Goal: Information Seeking & Learning: Learn about a topic

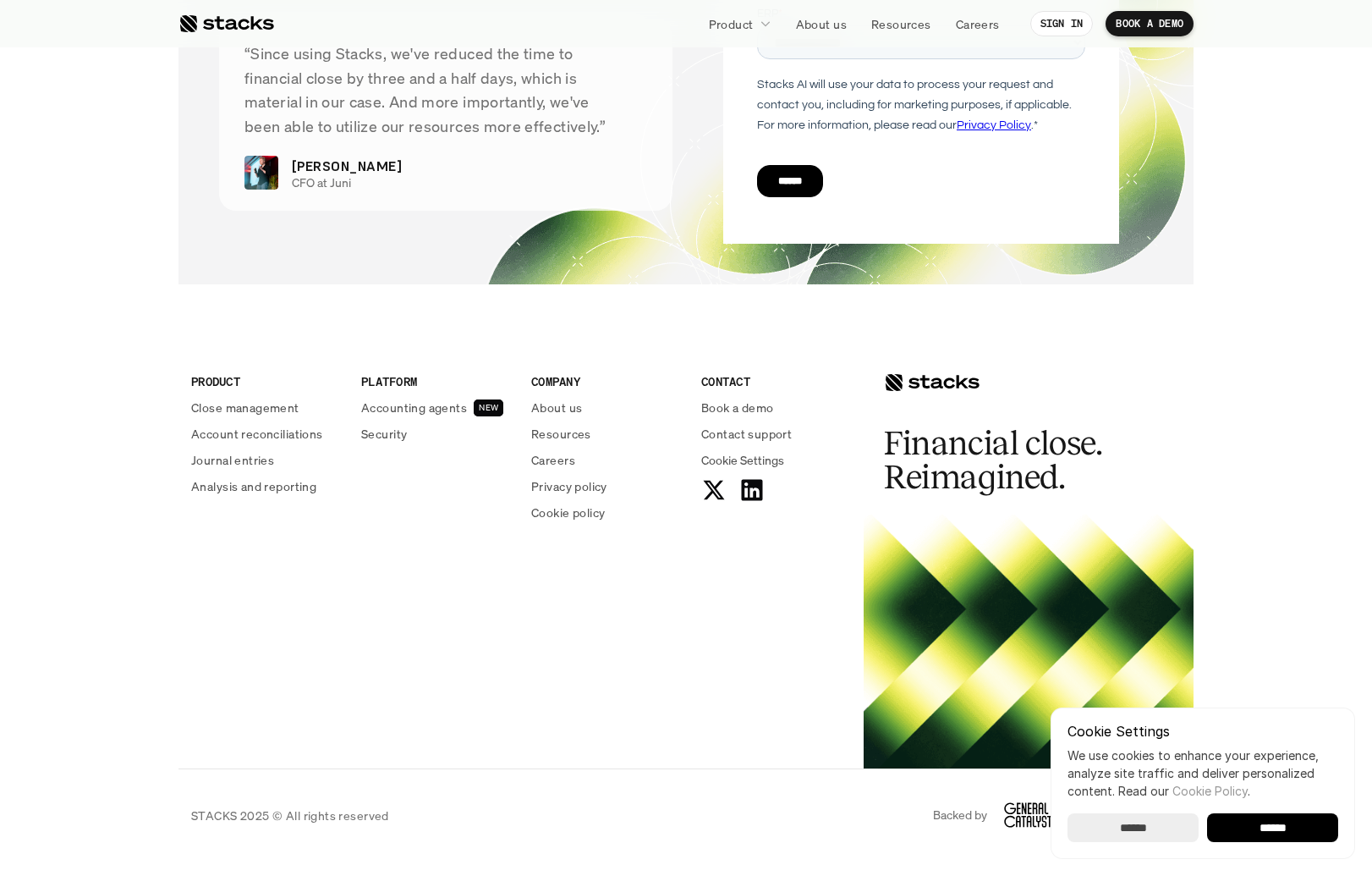
scroll to position [6094, 0]
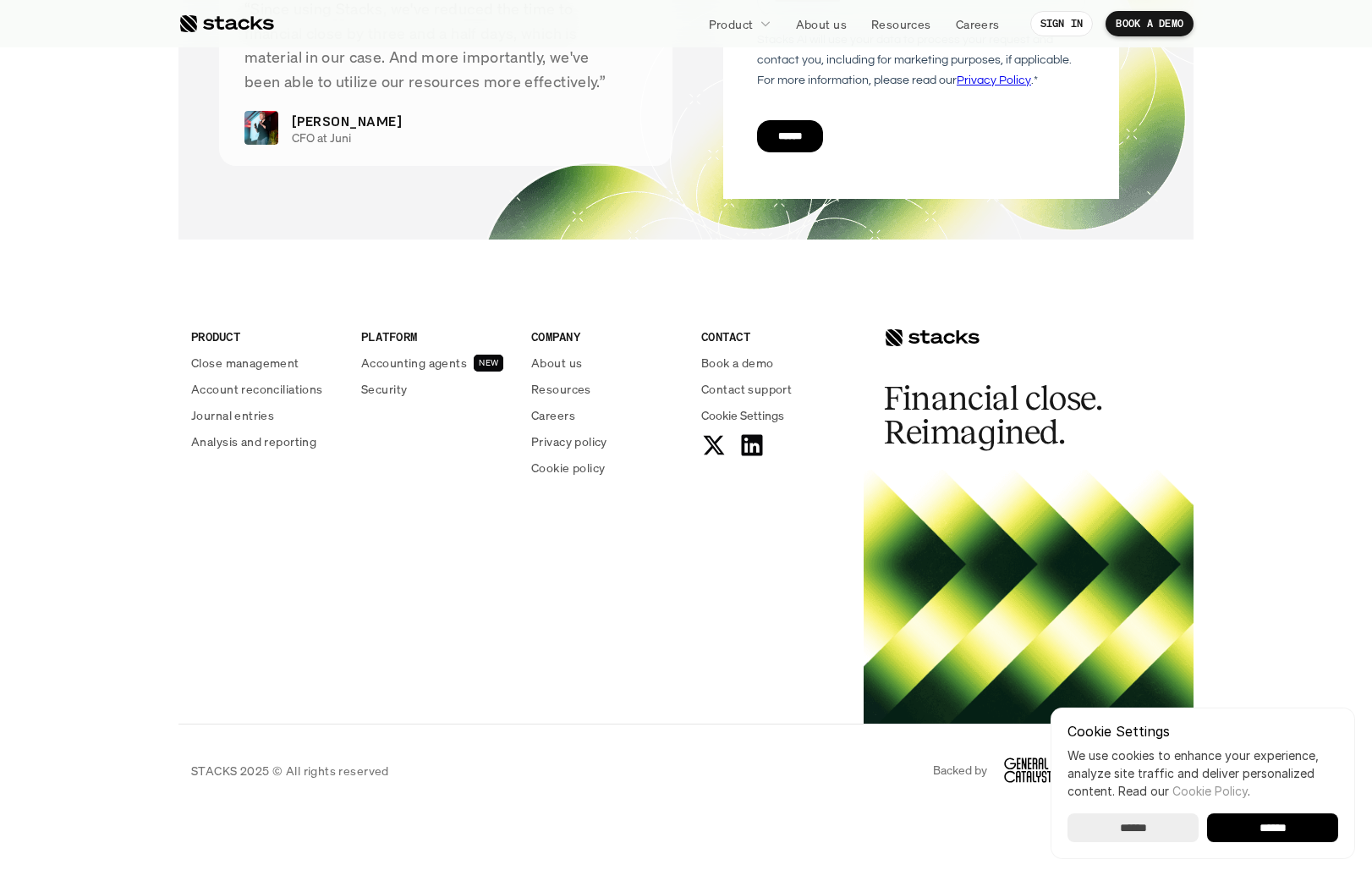
drag, startPoint x: 572, startPoint y: 183, endPoint x: 260, endPoint y: 69, distance: 332.2
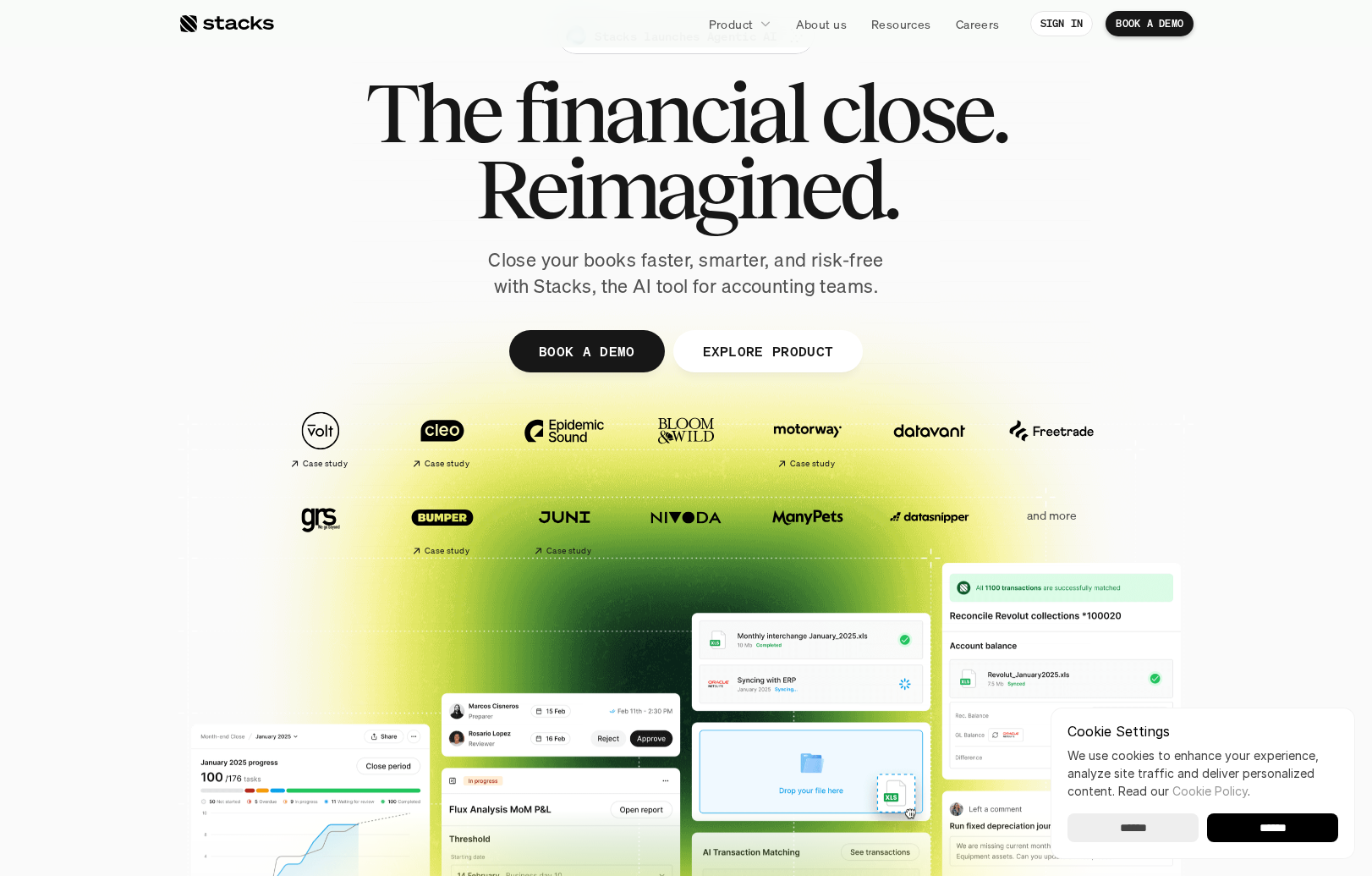
scroll to position [0, 0]
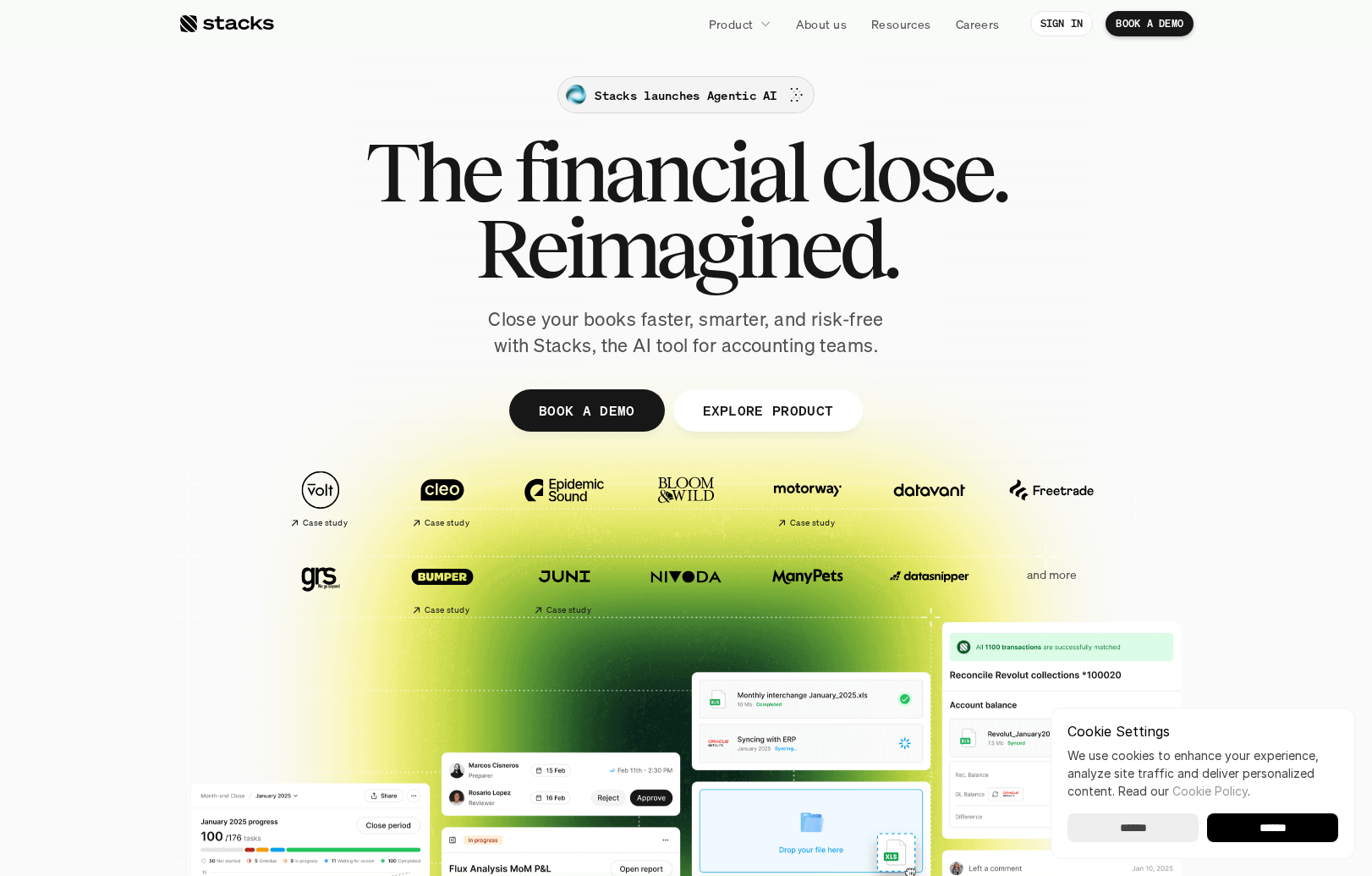
click at [762, 82] on div at bounding box center [571, 90] width 549 height 550
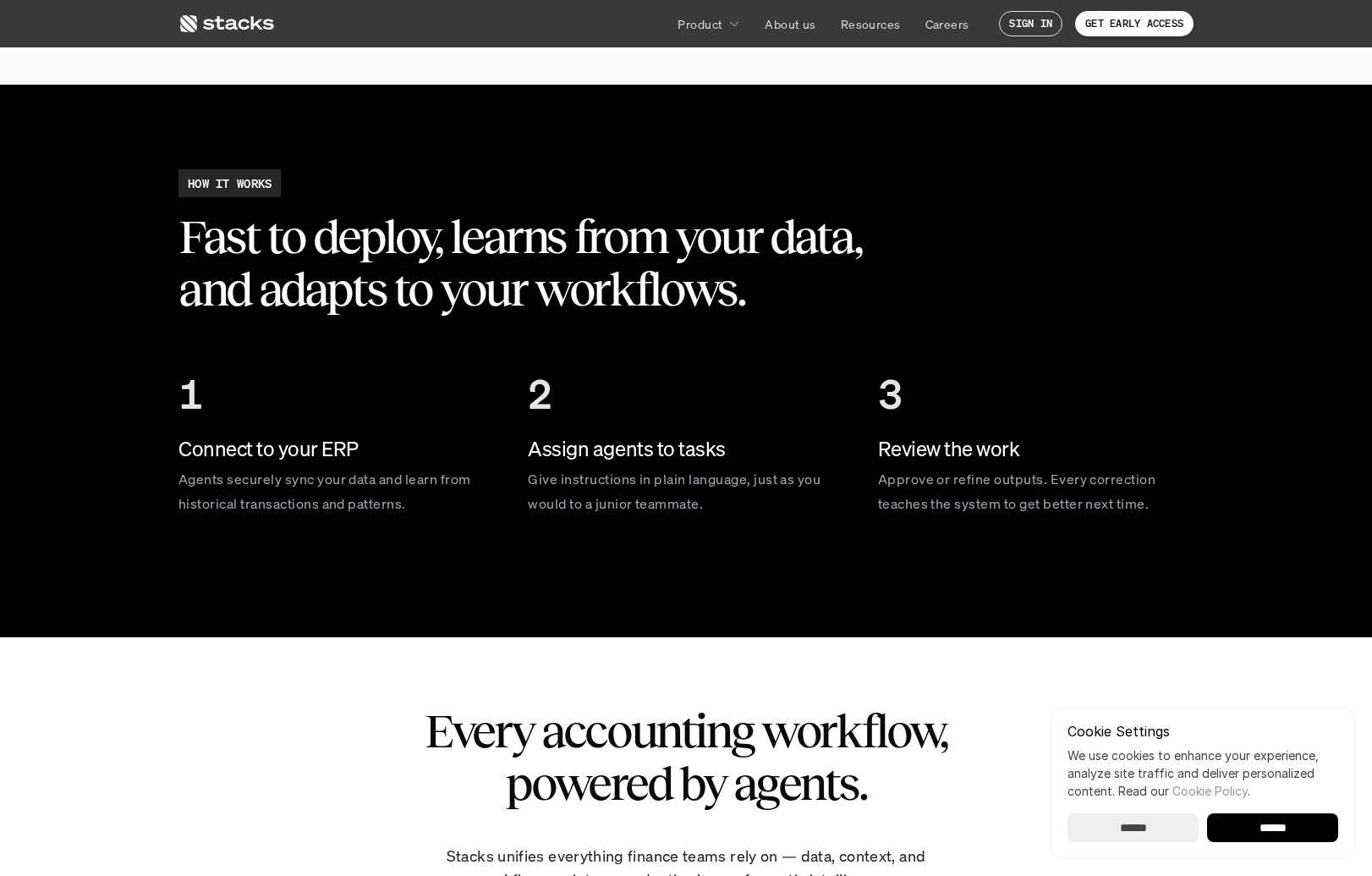
scroll to position [2241, 0]
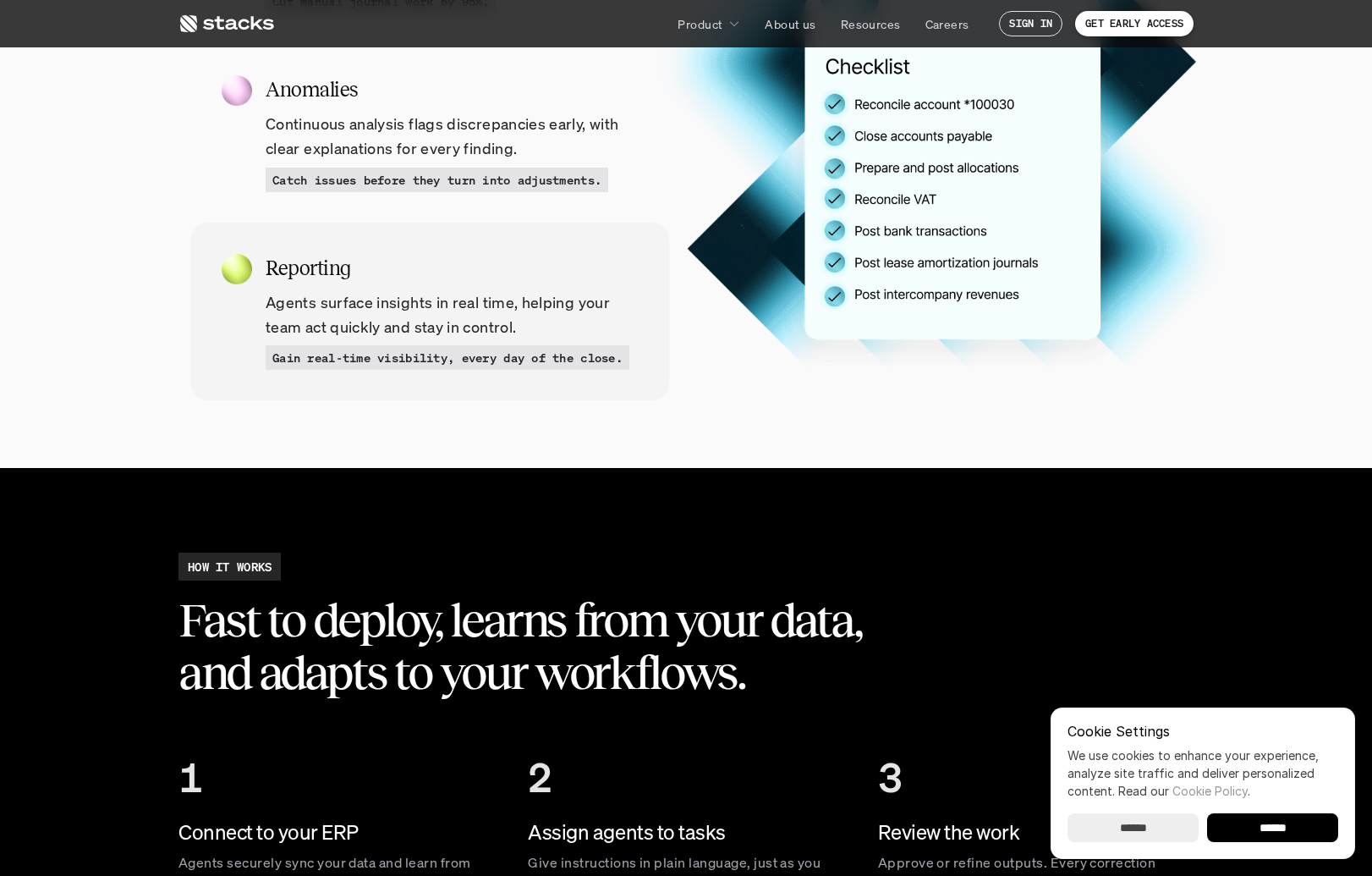
click at [406, 324] on p "Agents surface insights in real time, helping your team act quickly and stay in…" at bounding box center [451, 315] width 373 height 49
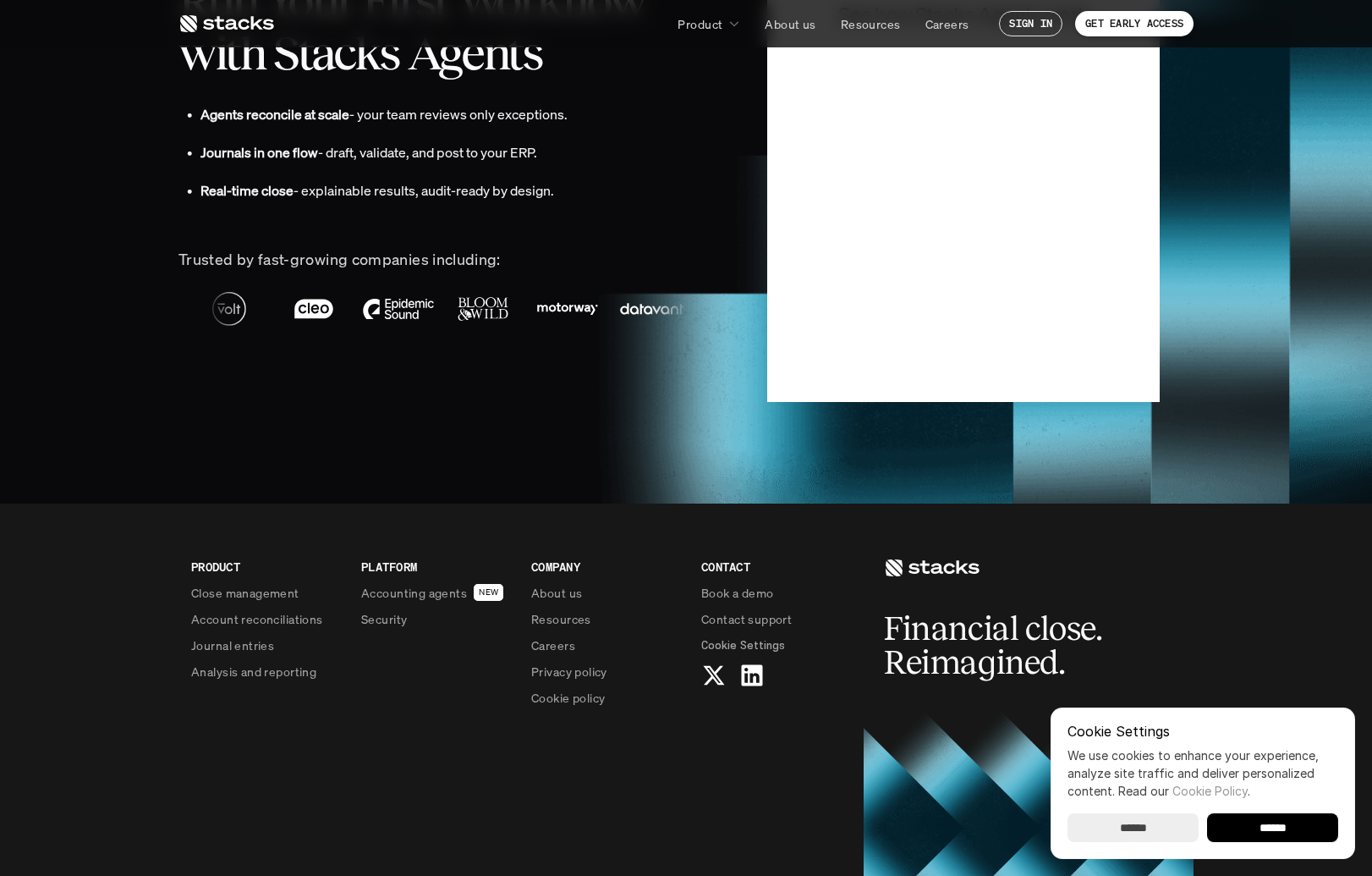
scroll to position [4201, 0]
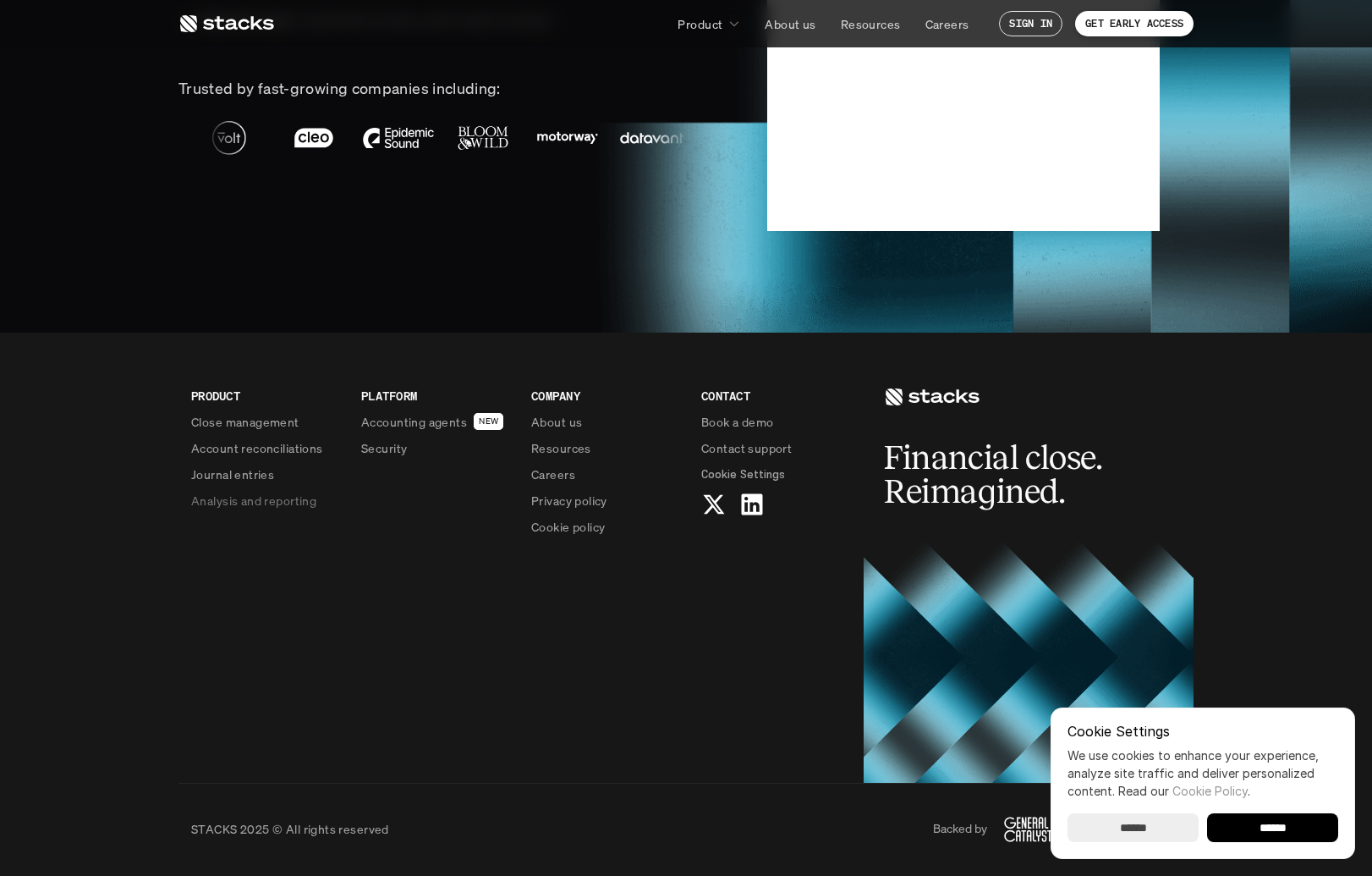
click at [292, 496] on p "Analysis and reporting" at bounding box center [254, 501] width 125 height 18
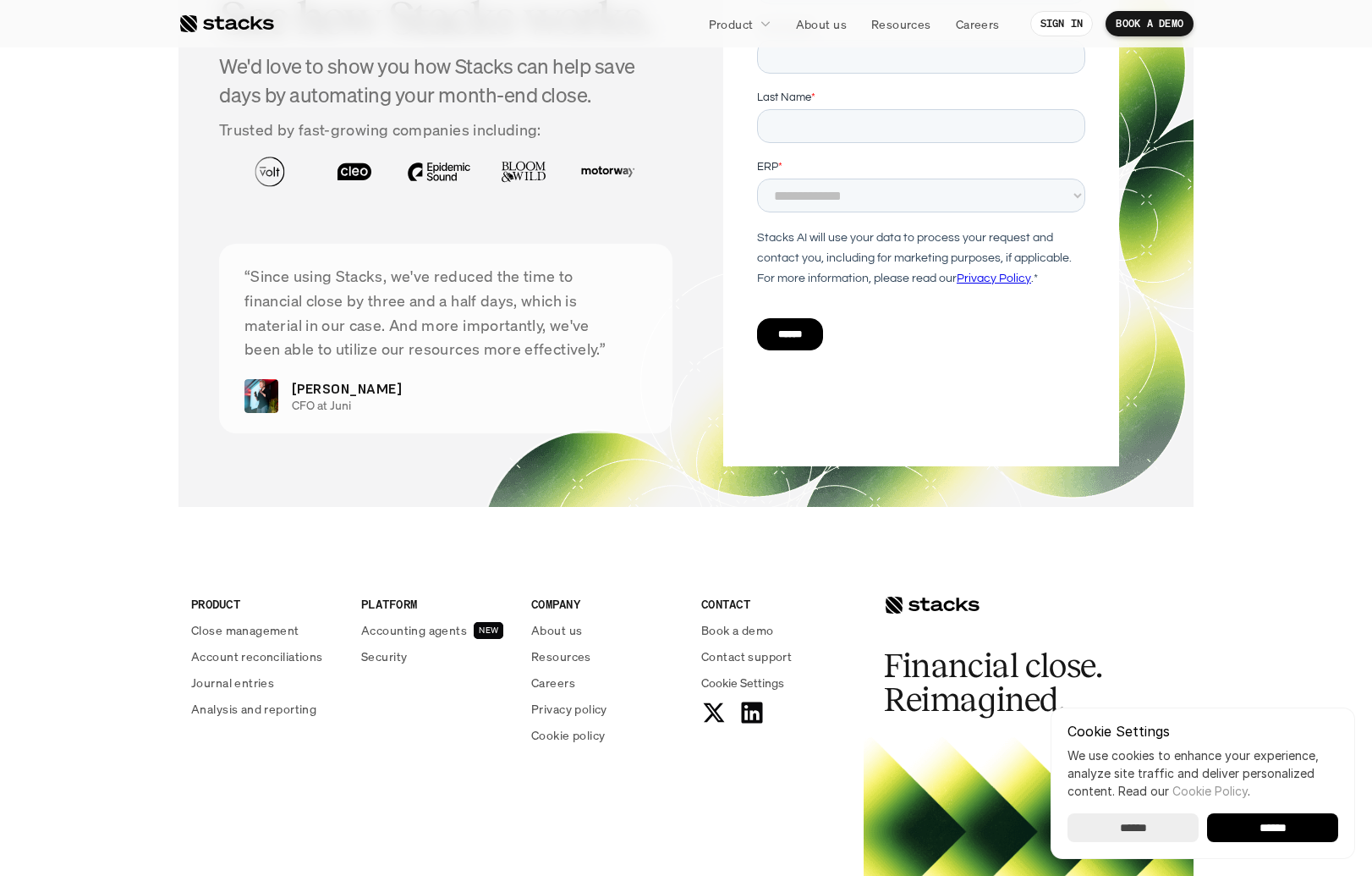
scroll to position [3989, 0]
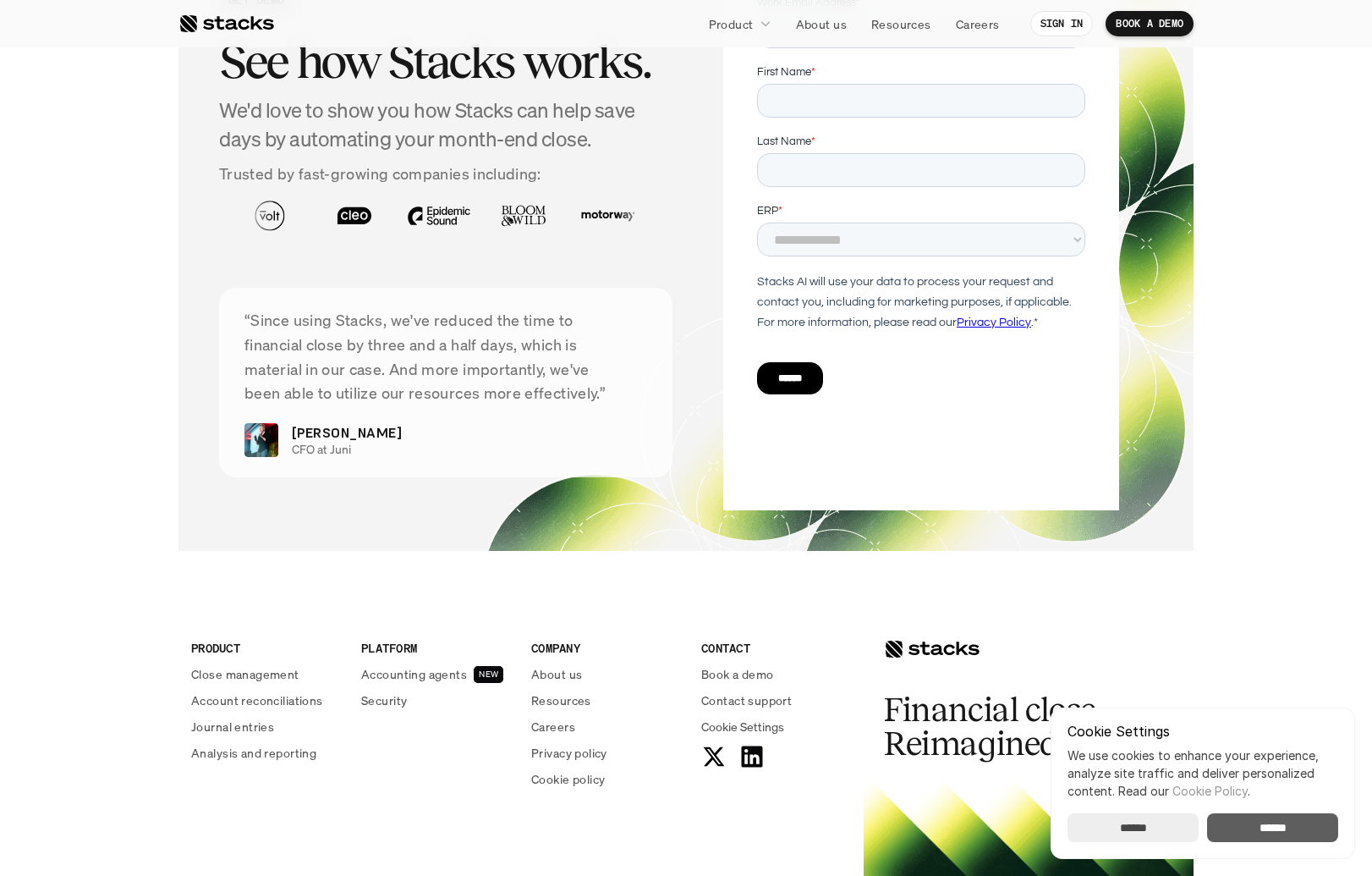
click at [1228, 832] on input "******" at bounding box center [1273, 827] width 131 height 29
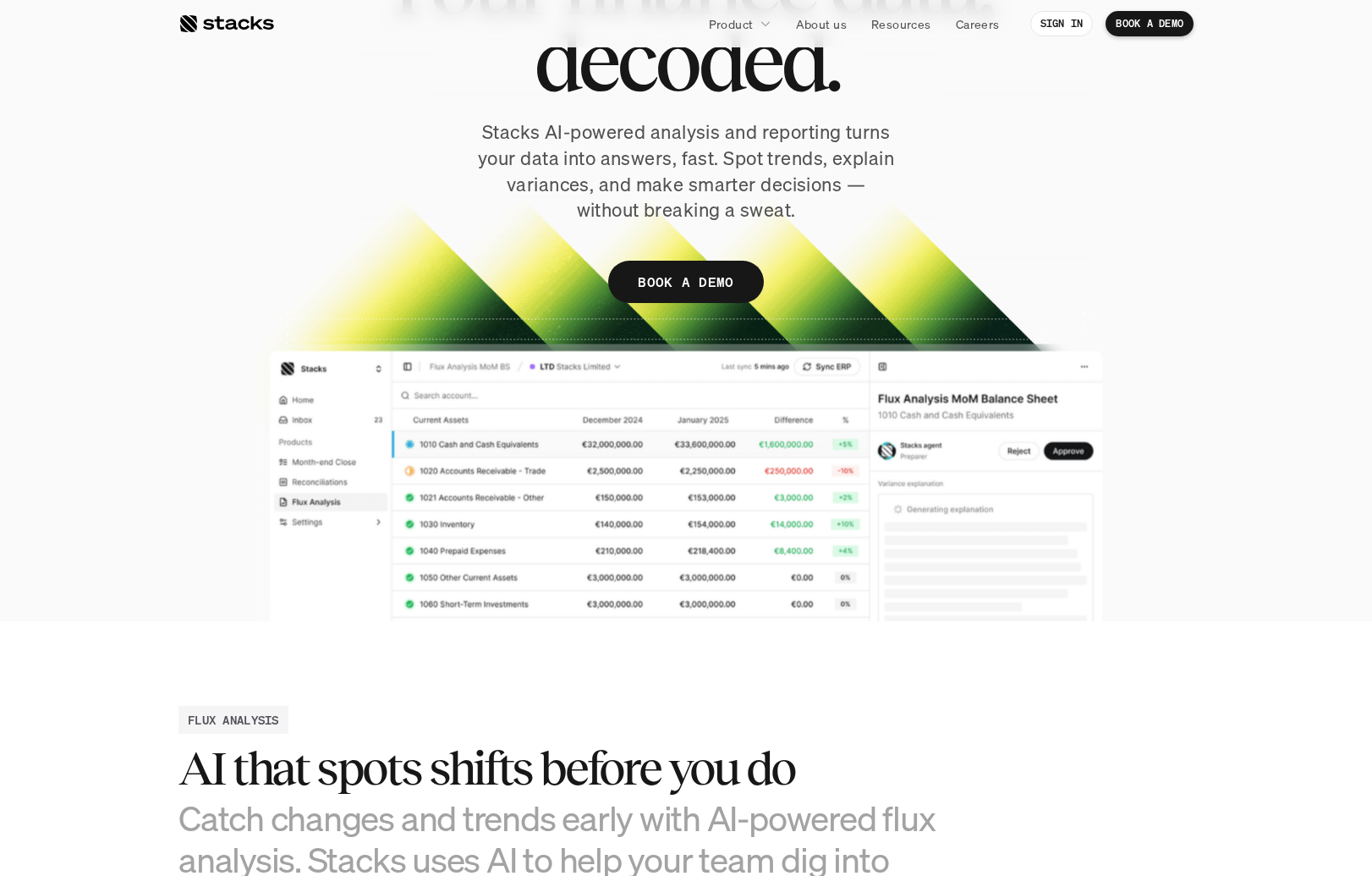
scroll to position [268, 0]
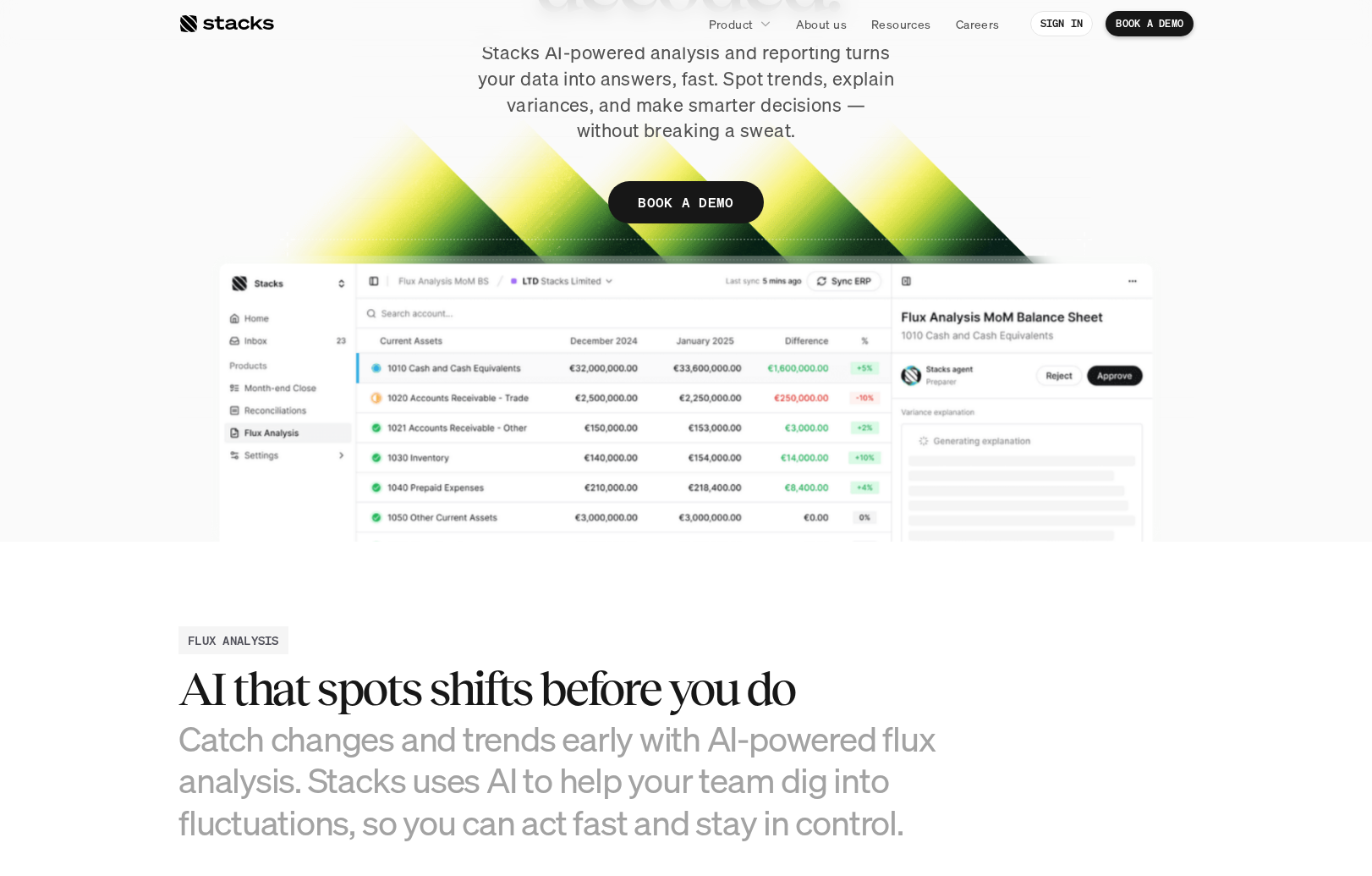
click at [522, 426] on div at bounding box center [686, 170] width 1015 height 742
click at [174, 267] on section "Y o u r f i n a n c e d a t a , d e c o d e d . Stacks AI-powered analysis and …" at bounding box center [686, 137] width 1372 height 809
click at [1202, 299] on section "Y o u r f i n a n c e d a t a , d e c o d e d . Stacks AI-powered analysis and …" at bounding box center [686, 137] width 1372 height 809
